Goal: Navigation & Orientation: Find specific page/section

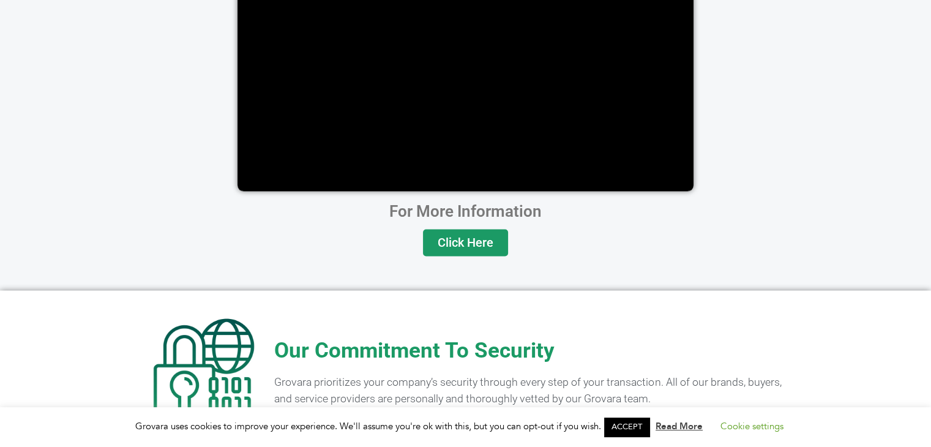
scroll to position [2449, 0]
